Goal: Check status: Check status

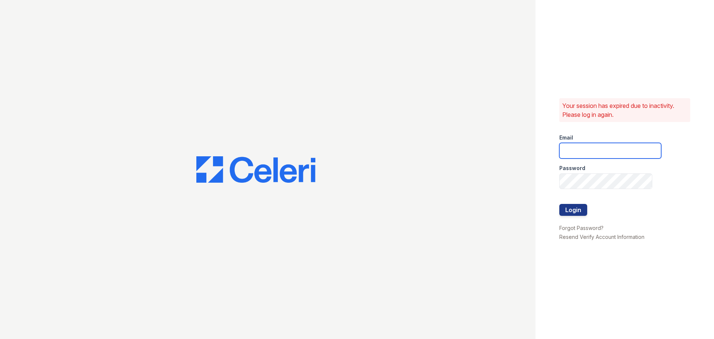
click at [585, 156] on input "email" at bounding box center [610, 151] width 102 height 16
type input "pennstation1@cafmanagement.com"
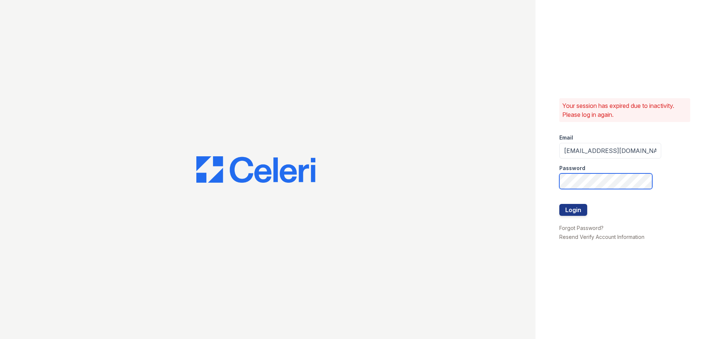
click at [559, 204] on button "Login" at bounding box center [573, 210] width 28 height 12
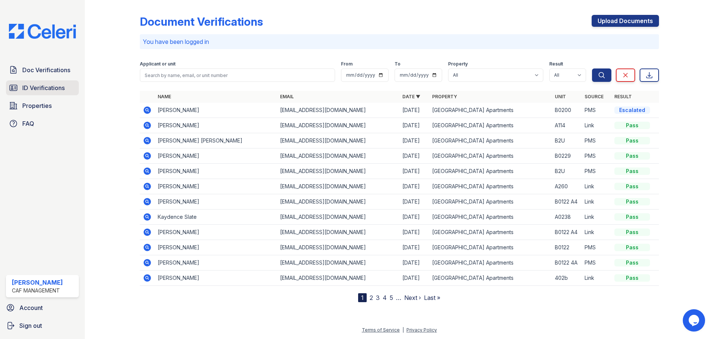
click at [57, 87] on span "ID Verifications" at bounding box center [43, 87] width 42 height 9
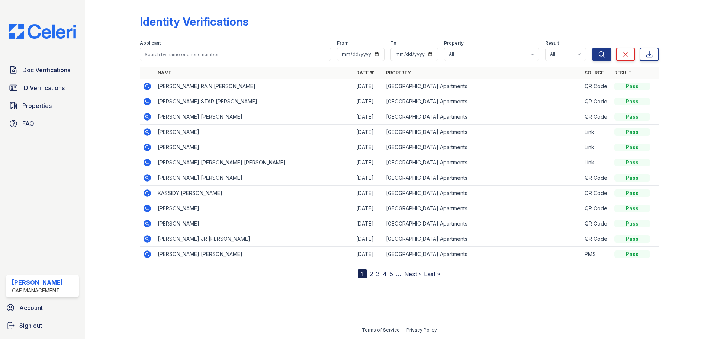
click at [149, 86] on icon at bounding box center [147, 86] width 7 height 7
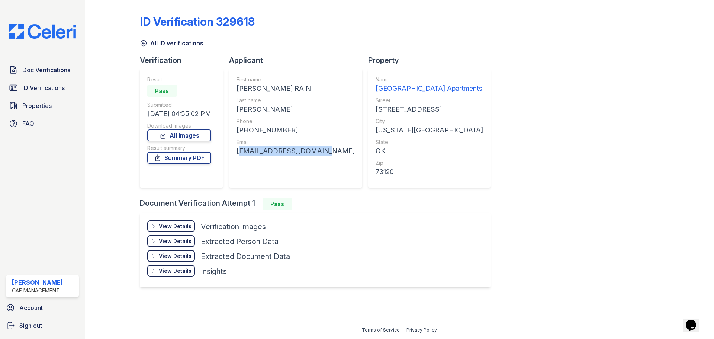
drag, startPoint x: 323, startPoint y: 149, endPoint x: 238, endPoint y: 150, distance: 84.8
click at [238, 150] on div "First name [PERSON_NAME] RAIN Last name [PERSON_NAME] Phone [PHONE_NUMBER] Emai…" at bounding box center [295, 127] width 133 height 119
copy div "[EMAIL_ADDRESS][DOMAIN_NAME]"
